Goal: Check status

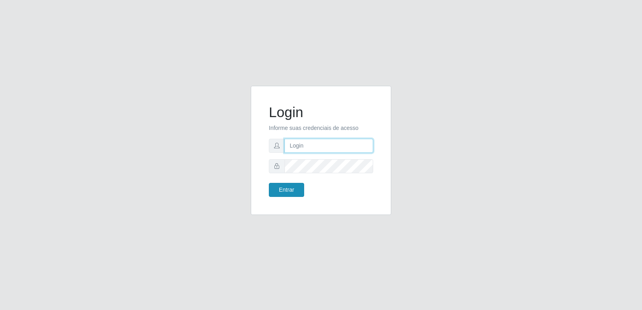
type input "[PERSON_NAME][EMAIL_ADDRESS][DOMAIN_NAME]"
click at [294, 188] on button "Entrar" at bounding box center [286, 190] width 35 height 14
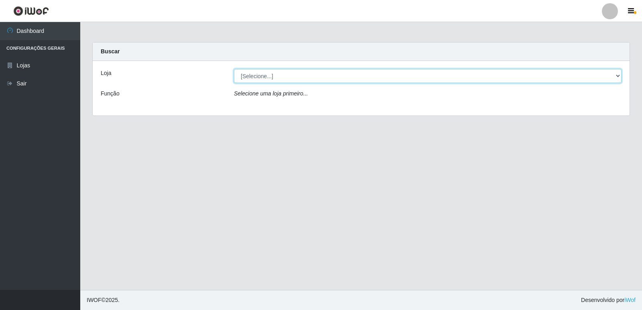
click at [330, 73] on select "[Selecione...] Hiper Queiroz - [GEOGRAPHIC_DATA] [GEOGRAPHIC_DATA] [GEOGRAPHIC_…" at bounding box center [428, 76] width 388 height 14
select select "516"
click at [234, 69] on select "[Selecione...] Hiper Queiroz - [GEOGRAPHIC_DATA] [GEOGRAPHIC_DATA] [GEOGRAPHIC_…" at bounding box center [428, 76] width 388 height 14
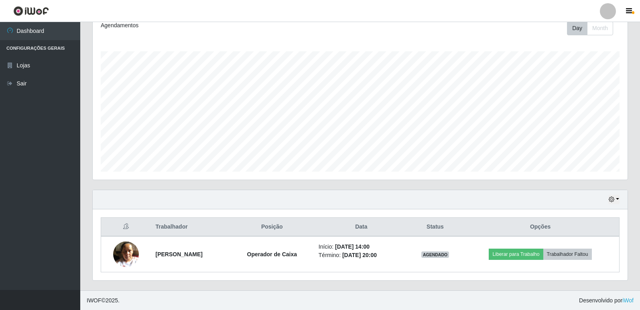
scroll to position [116, 0]
click at [617, 194] on div "Hoje 1 dia 3 dias 1 Semana Não encerrados" at bounding box center [360, 199] width 535 height 19
click at [617, 195] on button "button" at bounding box center [613, 199] width 11 height 9
click at [592, 150] on button "3 dias" at bounding box center [587, 152] width 63 height 17
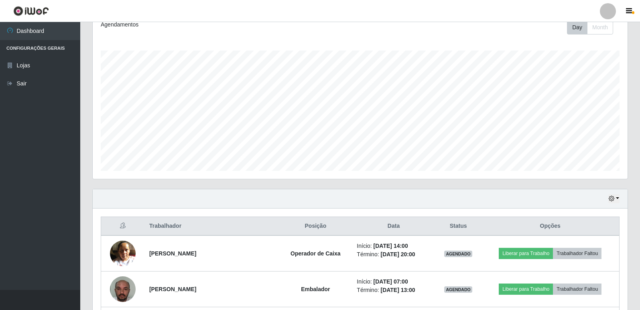
scroll to position [120, 0]
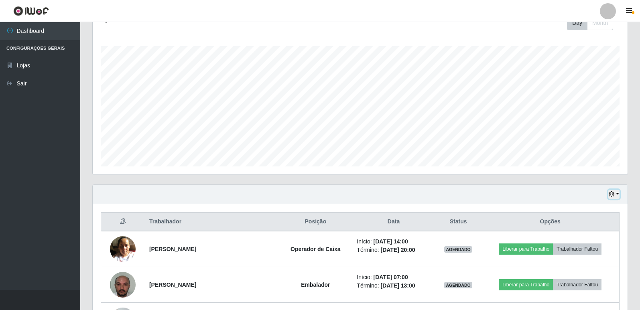
click at [614, 194] on icon "button" at bounding box center [612, 194] width 6 height 6
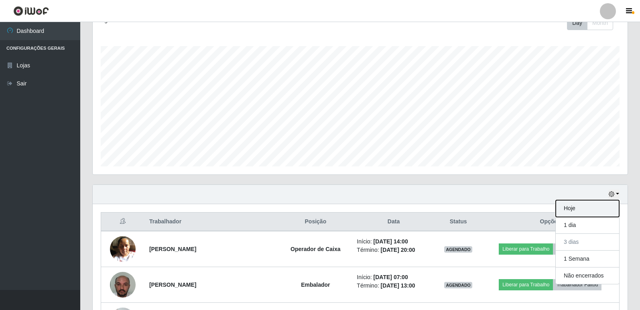
click at [576, 211] on button "Hoje" at bounding box center [587, 208] width 63 height 17
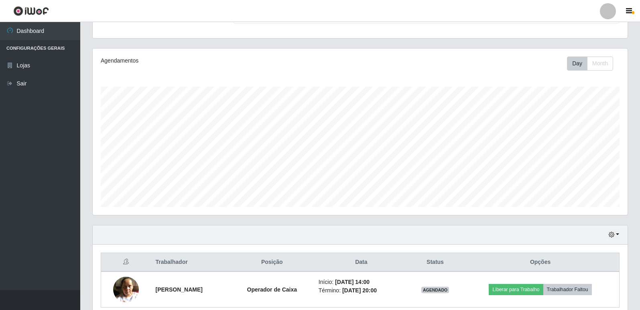
scroll to position [116, 0]
